Goal: Find specific page/section: Find specific page/section

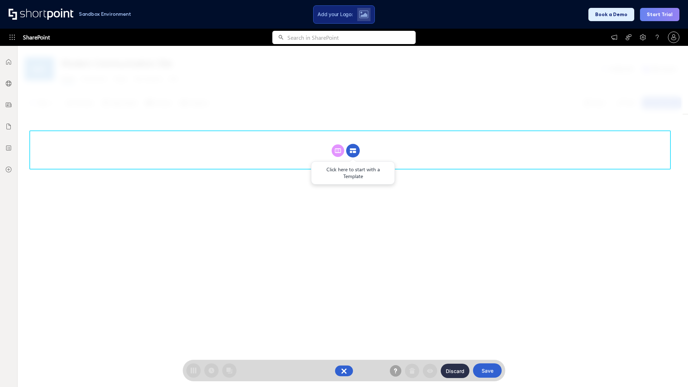
click at [353, 151] on circle at bounding box center [353, 151] width 14 height 14
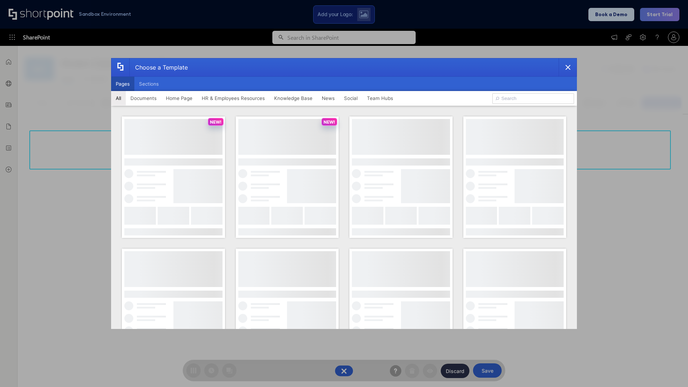
click at [123, 84] on button "Pages" at bounding box center [122, 84] width 23 height 14
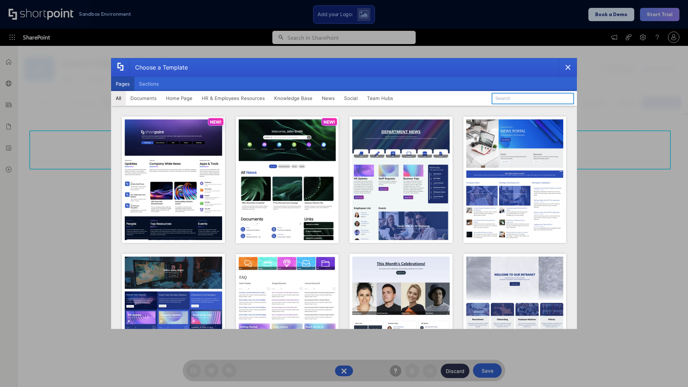
type input "Intranet Layout 5"
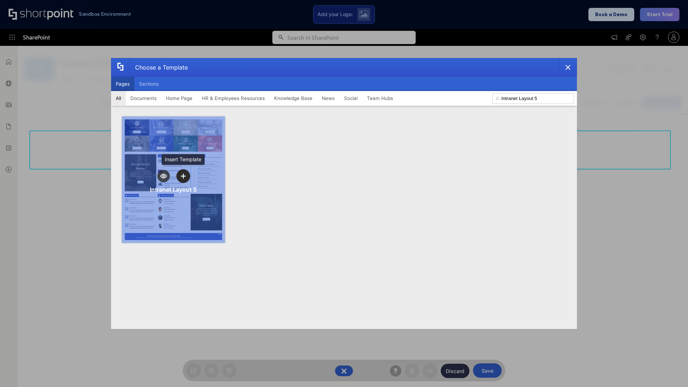
click at [183, 176] on icon "template selector" at bounding box center [183, 176] width 5 height 5
